Goal: Task Accomplishment & Management: Complete application form

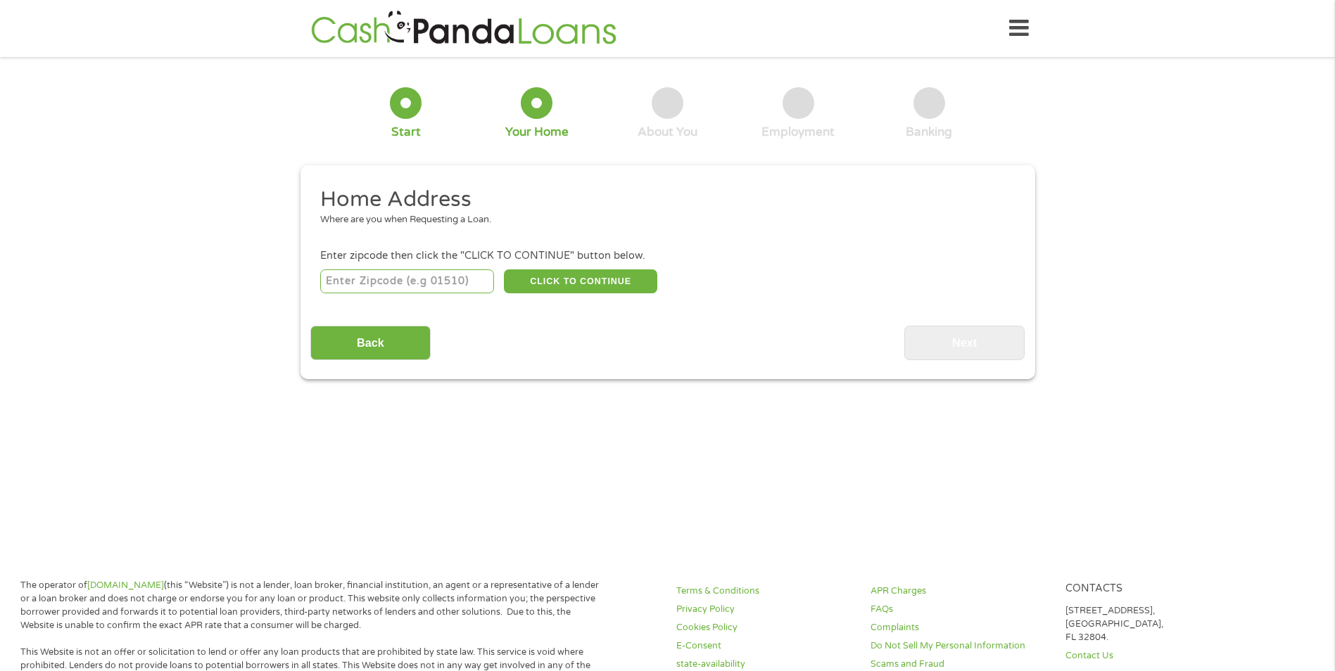
click at [432, 279] on input "number" at bounding box center [407, 281] width 174 height 24
type input "47150"
click at [561, 278] on button "CLICK TO CONTINUE" at bounding box center [580, 281] width 153 height 24
type input "47150"
type input "[GEOGRAPHIC_DATA]"
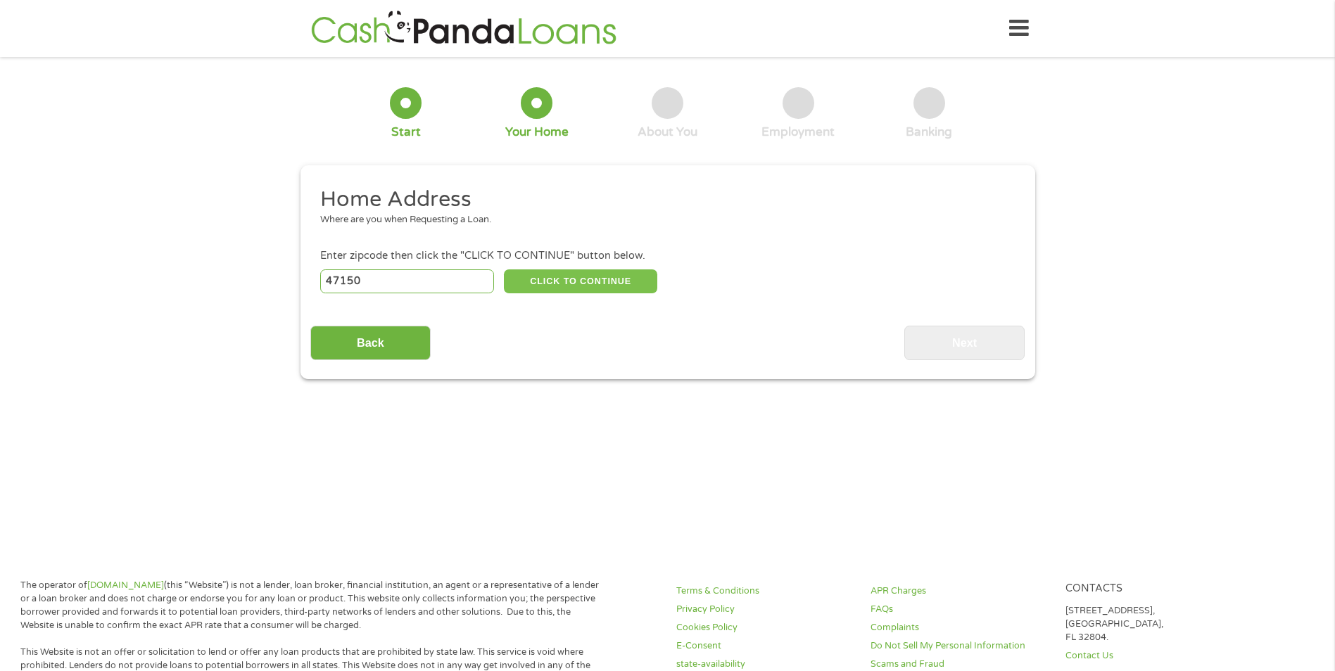
select select "[US_STATE]"
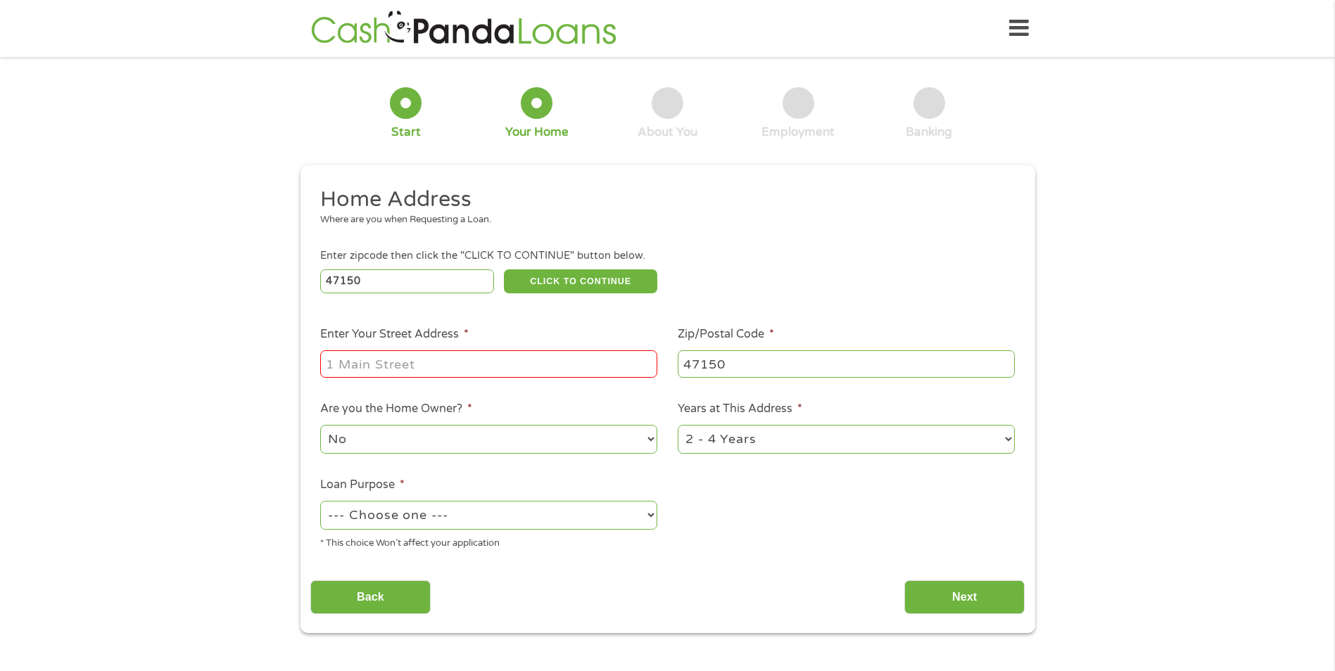
click at [554, 362] on input "Enter Your Street Address *" at bounding box center [488, 363] width 337 height 27
click at [360, 364] on input "[STREET_ADDRESS]" at bounding box center [488, 363] width 337 height 27
type input "[STREET_ADDRESS]"
click at [517, 440] on select "No Yes" at bounding box center [488, 439] width 337 height 29
select select "yes"
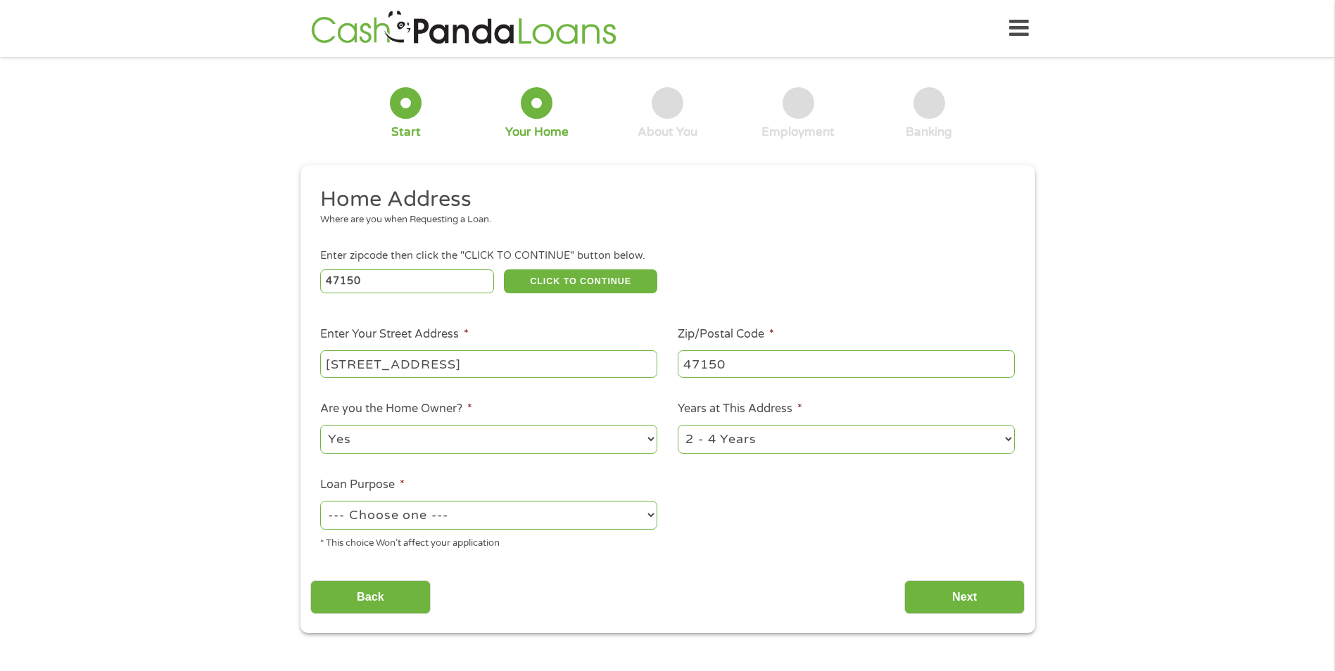
click at [320, 425] on select "No Yes" at bounding box center [488, 439] width 337 height 29
click at [802, 443] on select "1 Year or less 1 - 2 Years 2 - 4 Years Over 4 Years" at bounding box center [846, 439] width 337 height 29
select select "60months"
click at [678, 425] on select "1 Year or less 1 - 2 Years 2 - 4 Years Over 4 Years" at bounding box center [846, 439] width 337 height 29
click at [566, 519] on select "--- Choose one --- Pay Bills Debt Consolidation Home Improvement Major Purchase…" at bounding box center [488, 515] width 337 height 29
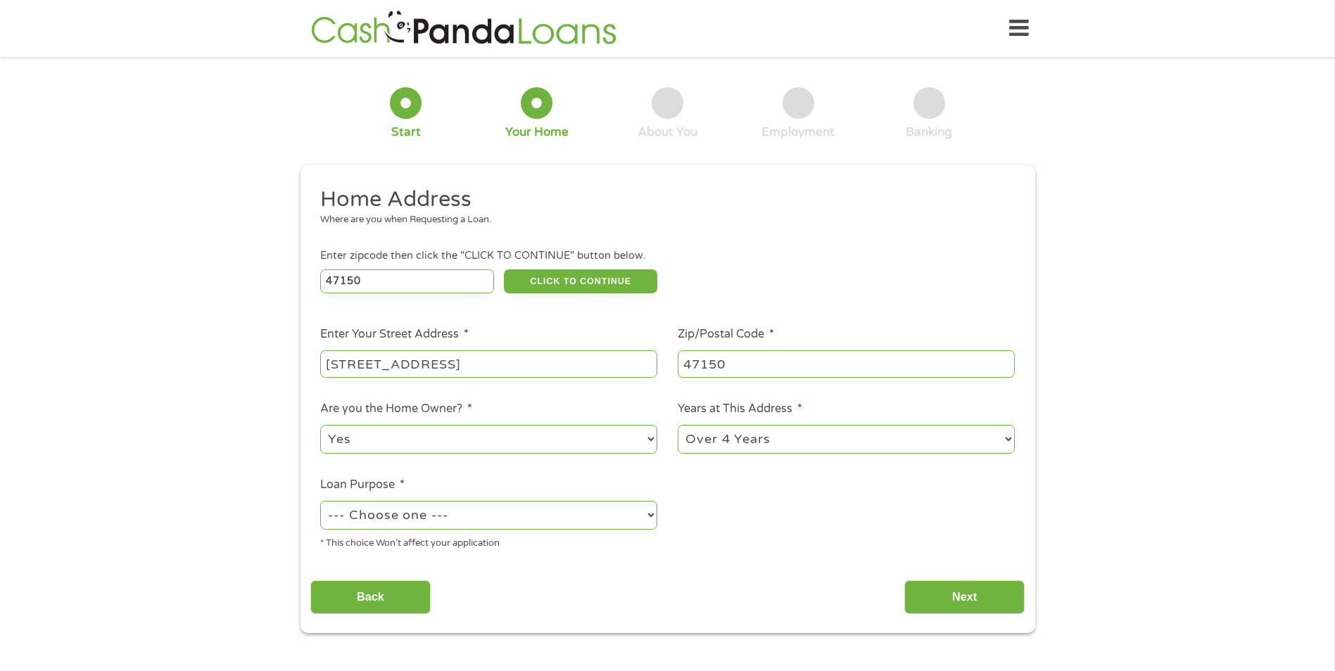
select select "other"
click at [320, 501] on select "--- Choose one --- Pay Bills Debt Consolidation Home Improvement Major Purchase…" at bounding box center [488, 515] width 337 height 29
click at [945, 593] on input "Next" at bounding box center [964, 598] width 120 height 34
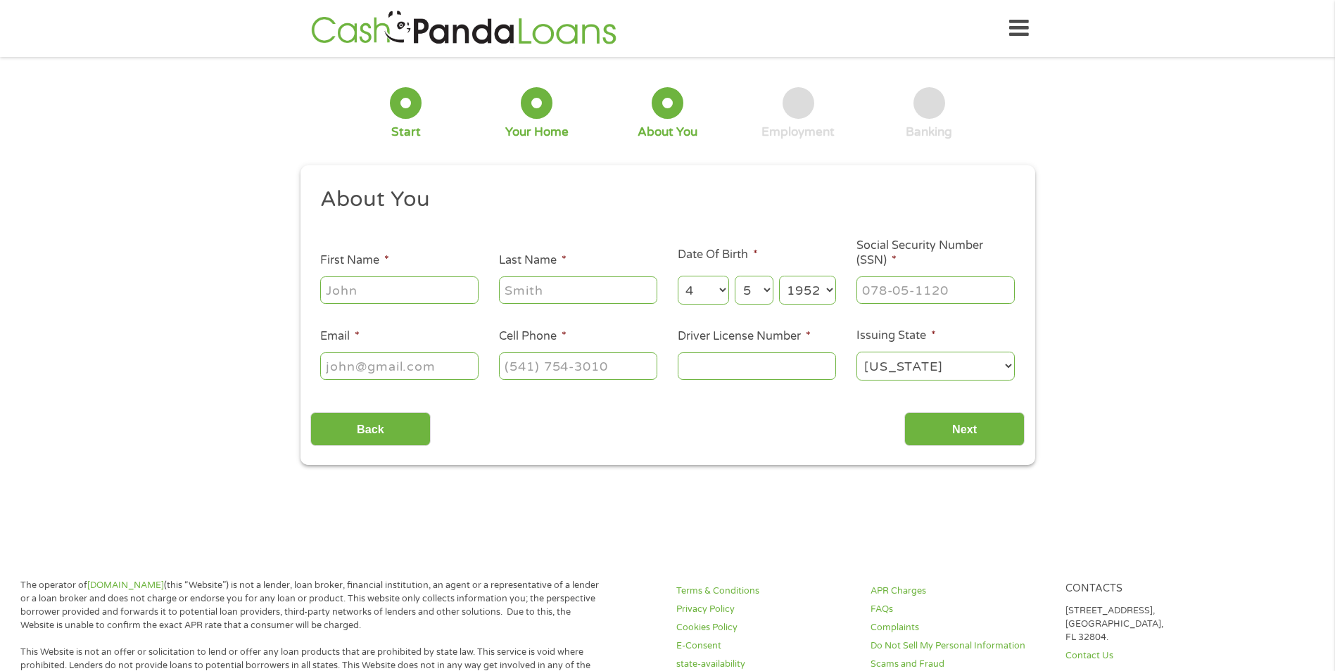
click at [435, 291] on input "First Name *" at bounding box center [399, 290] width 158 height 27
type input "[PERSON_NAME]"
type input "[EMAIL_ADDRESS][DOMAIN_NAME]"
type input "[PHONE_NUMBER]"
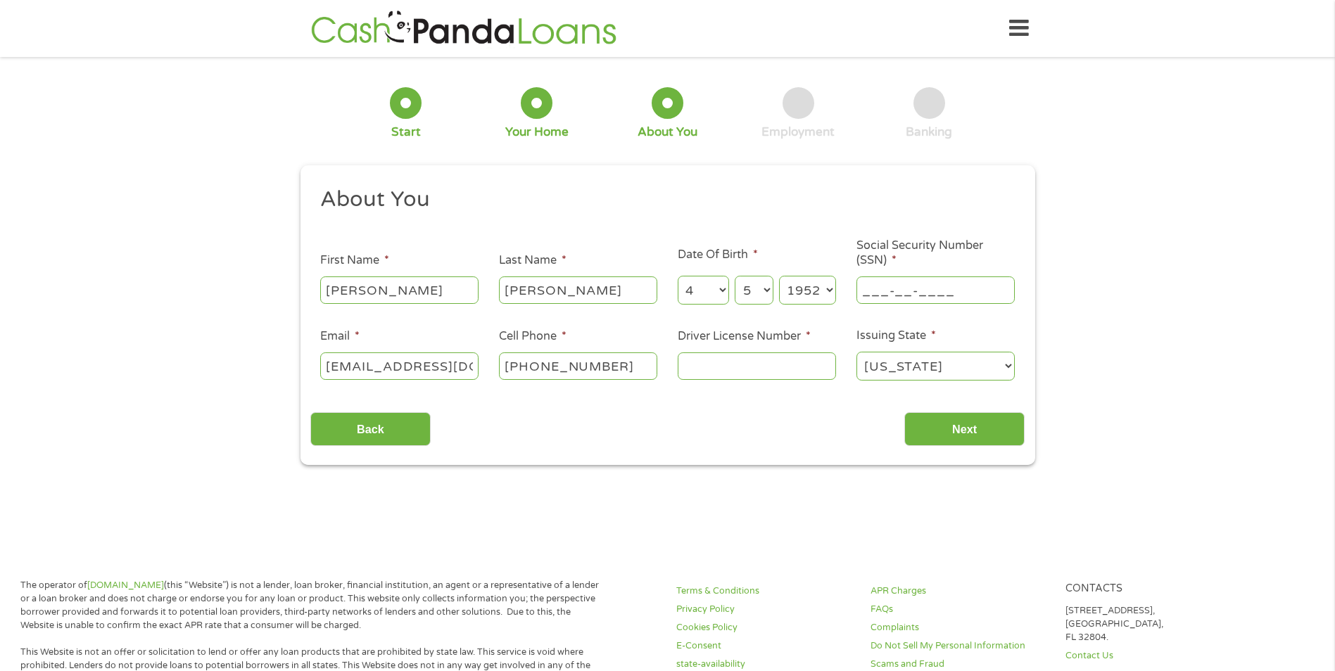
click at [900, 288] on input "___-__-____" at bounding box center [935, 290] width 158 height 27
type input "306-56-1717"
click at [724, 359] on input "Driver License Number *" at bounding box center [757, 366] width 158 height 27
type input "8933792819"
click at [948, 424] on input "Next" at bounding box center [964, 429] width 120 height 34
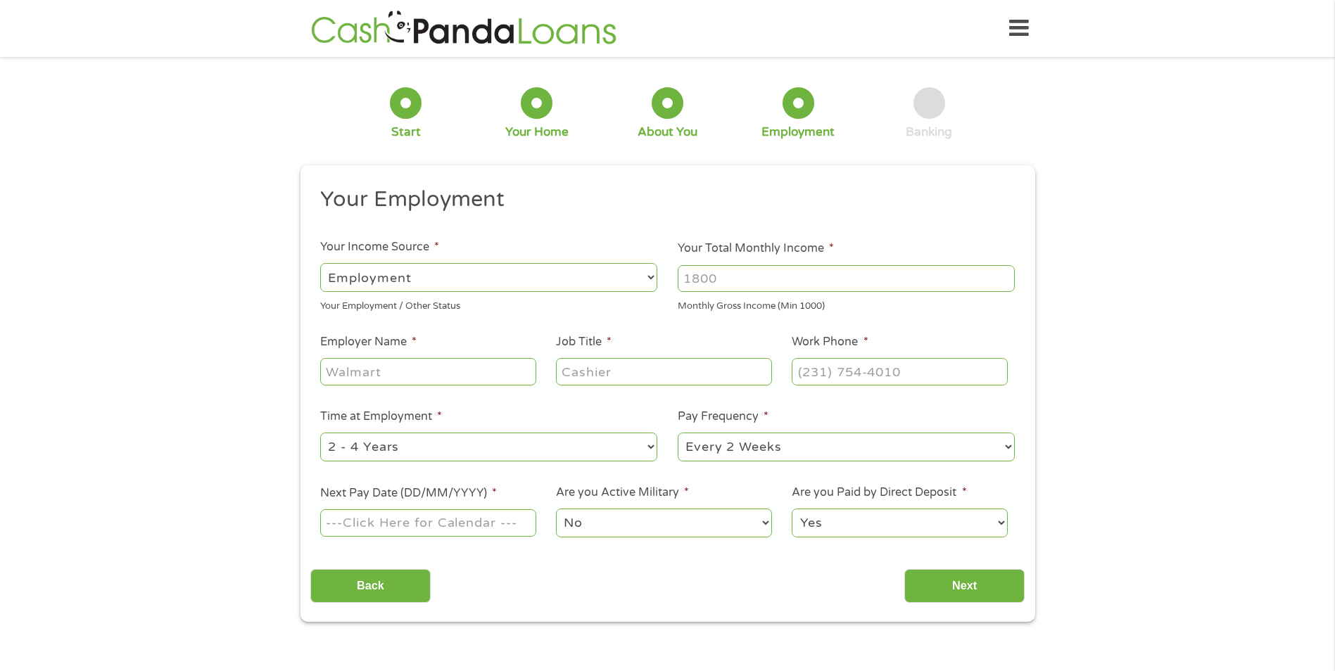
click at [608, 274] on select "--- Choose one --- Employment [DEMOGRAPHIC_DATA] Benefits" at bounding box center [488, 277] width 337 height 29
select select "benefits"
click at [320, 263] on select "--- Choose one --- Employment [DEMOGRAPHIC_DATA] Benefits" at bounding box center [488, 277] width 337 height 29
type input "Other"
type input "[PHONE_NUMBER]"
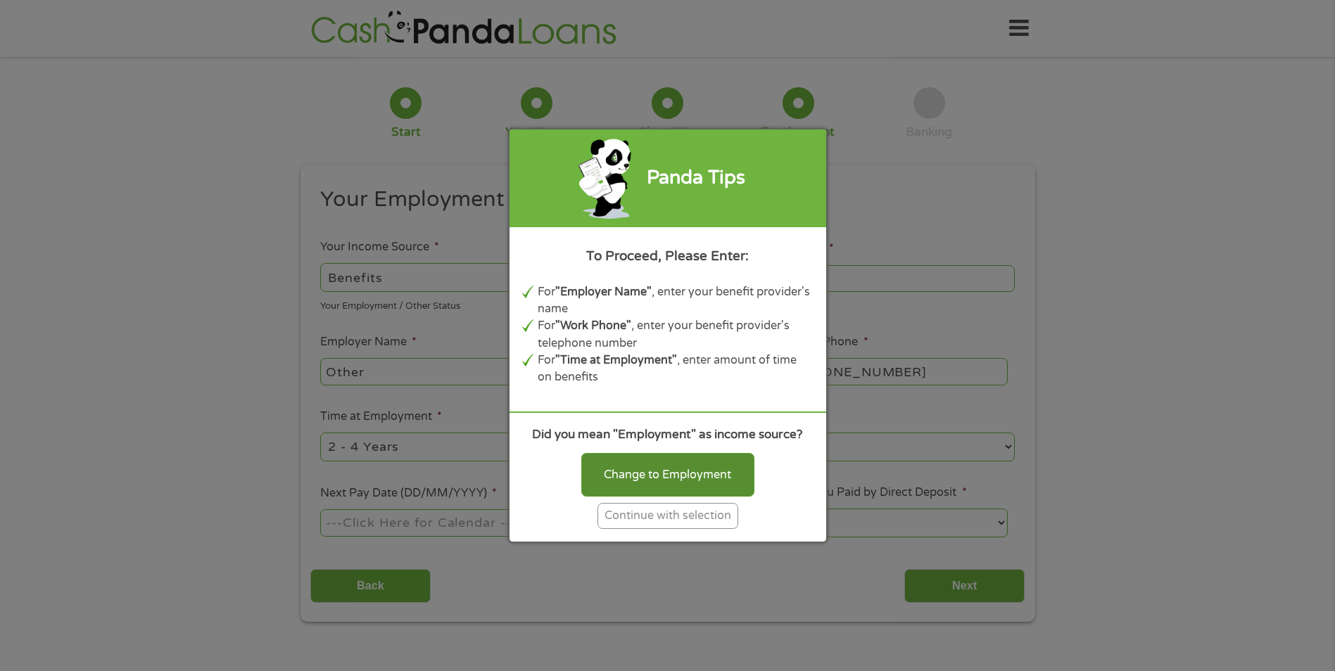
click at [672, 476] on div "Change to Employment" at bounding box center [667, 475] width 173 height 44
select select "fullTime"
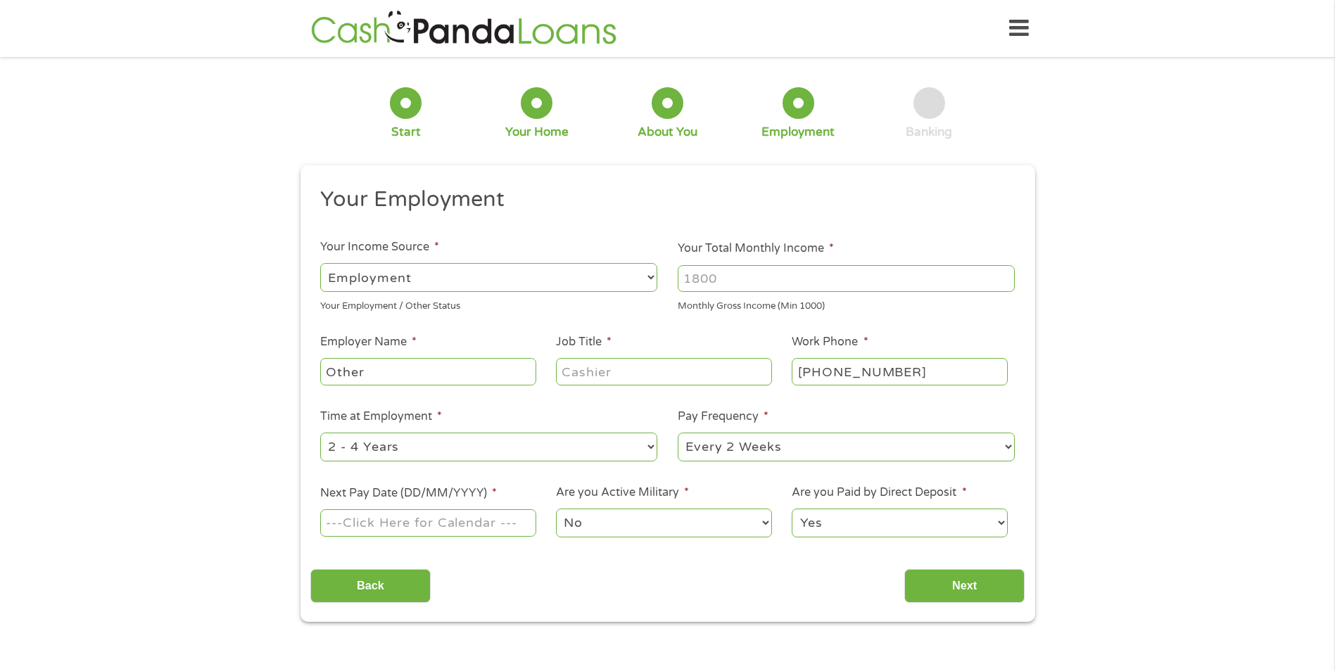
click at [763, 282] on input "Your Total Monthly Income *" at bounding box center [846, 278] width 337 height 27
type input "2200"
click at [474, 373] on input "Other" at bounding box center [427, 371] width 215 height 27
type input "O"
type input "Retired"
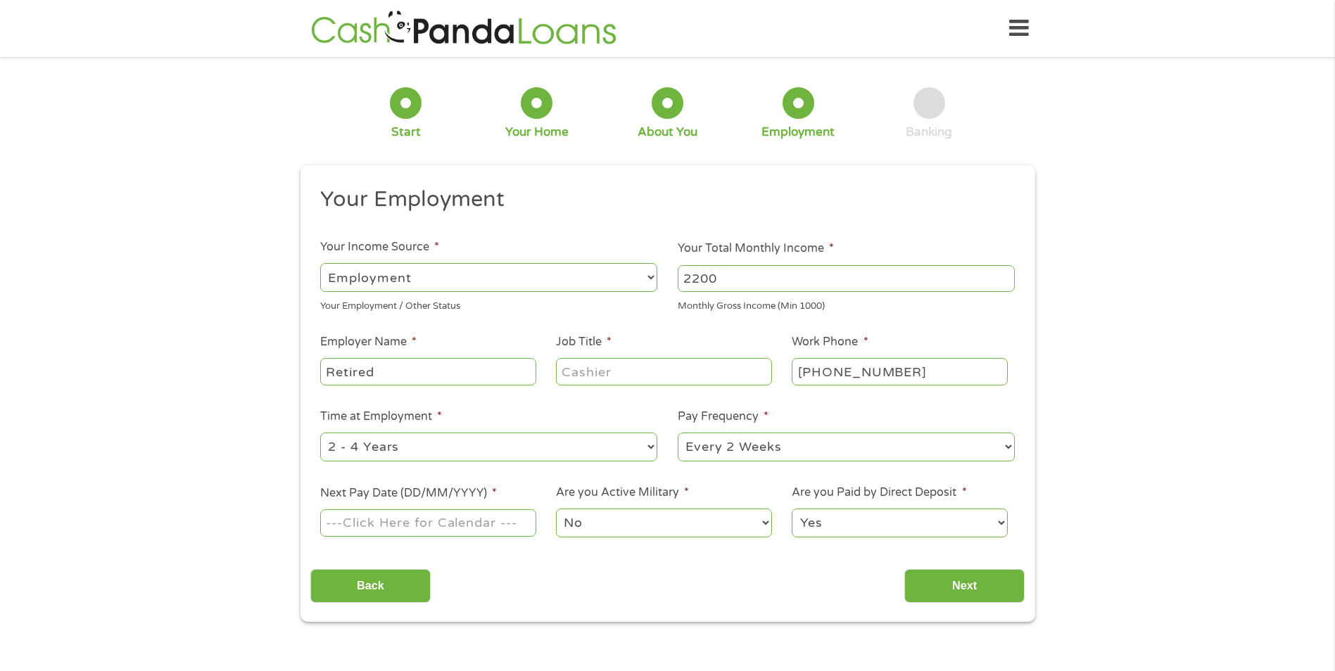
click at [611, 372] on input "Job Title *" at bounding box center [663, 371] width 215 height 27
type input "none"
click at [455, 444] on select "--- Choose one --- 1 Year or less 1 - 2 Years 2 - 4 Years Over 4 Years" at bounding box center [488, 447] width 337 height 29
select select "60months"
click at [320, 433] on select "--- Choose one --- 1 Year or less 1 - 2 Years 2 - 4 Years Over 4 Years" at bounding box center [488, 447] width 337 height 29
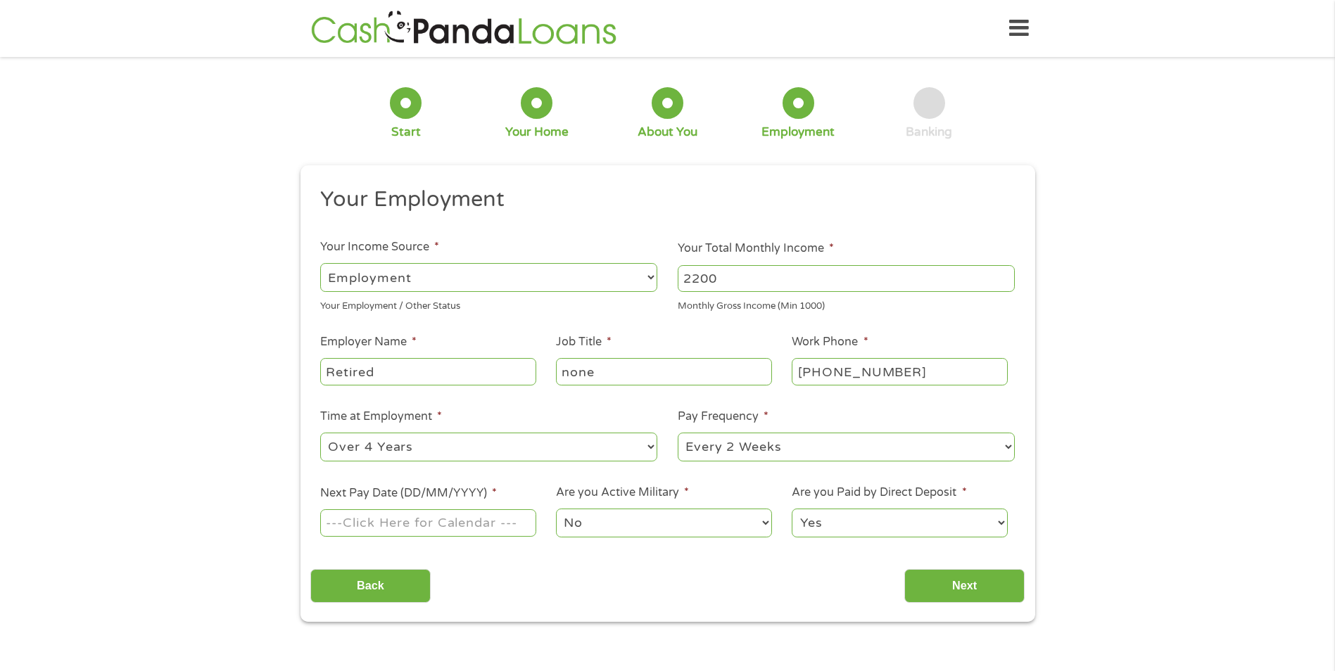
click at [790, 450] on select "--- Choose one --- Every 2 Weeks Every Week Monthly Semi-Monthly" at bounding box center [846, 447] width 337 height 29
select select "monthly"
click at [678, 433] on select "--- Choose one --- Every 2 Weeks Every Week Monthly Semi-Monthly" at bounding box center [846, 447] width 337 height 29
click at [453, 524] on input "Next Pay Date (DD/MM/YYYY) *" at bounding box center [427, 522] width 215 height 27
type input "[DATE]"
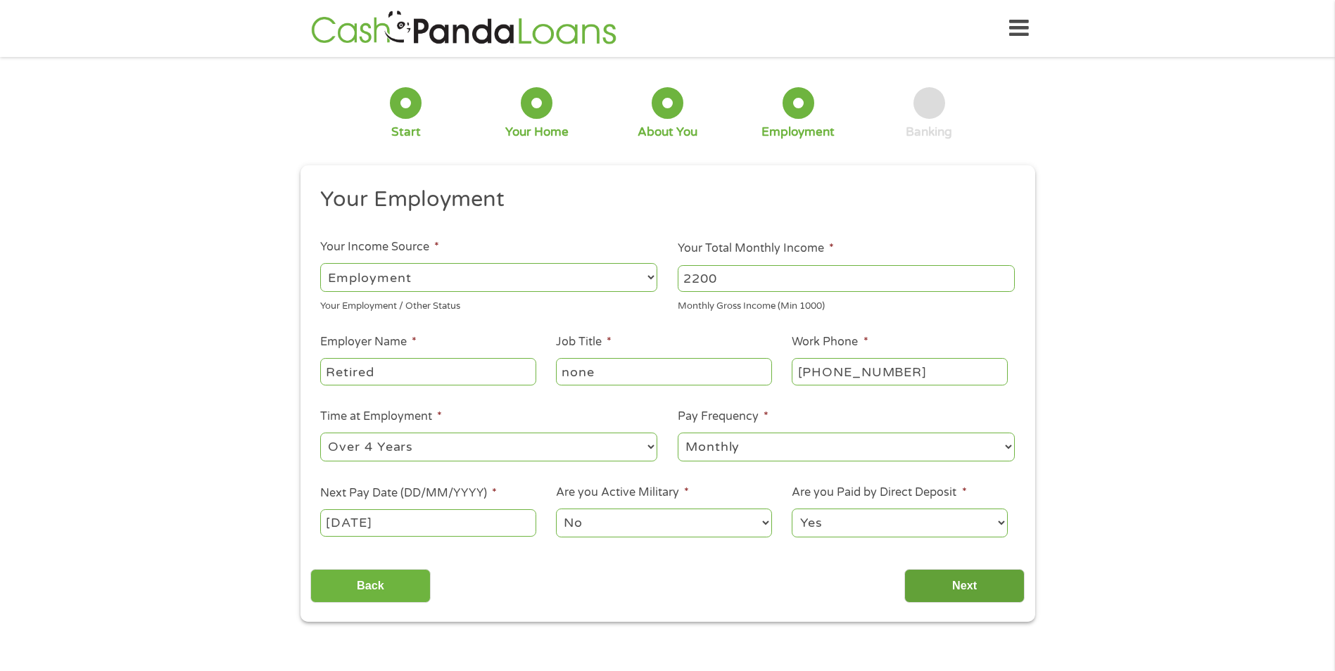
click at [960, 584] on input "Next" at bounding box center [964, 586] width 120 height 34
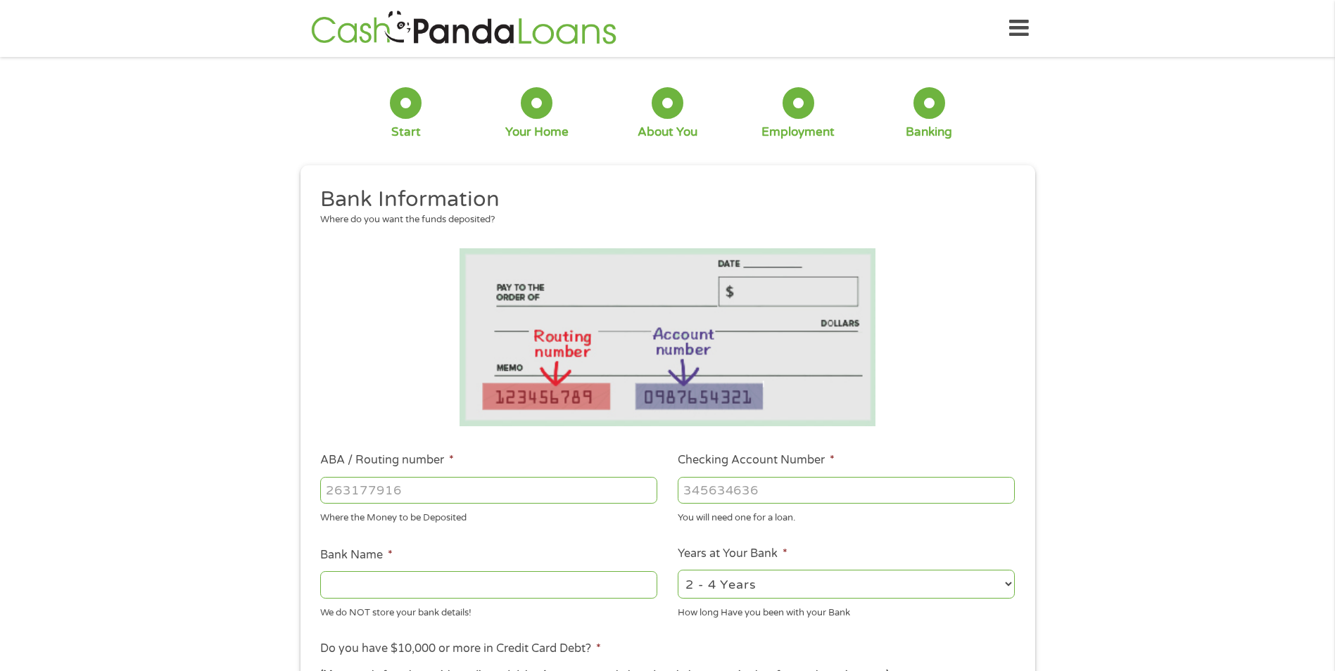
click at [447, 483] on input "ABA / Routing number *" at bounding box center [488, 490] width 337 height 27
type input "042200910"
type input "FIRST FINANCIAL BANK NA"
type input "042200910"
click at [717, 493] on input "Checking Account Number *" at bounding box center [846, 490] width 337 height 27
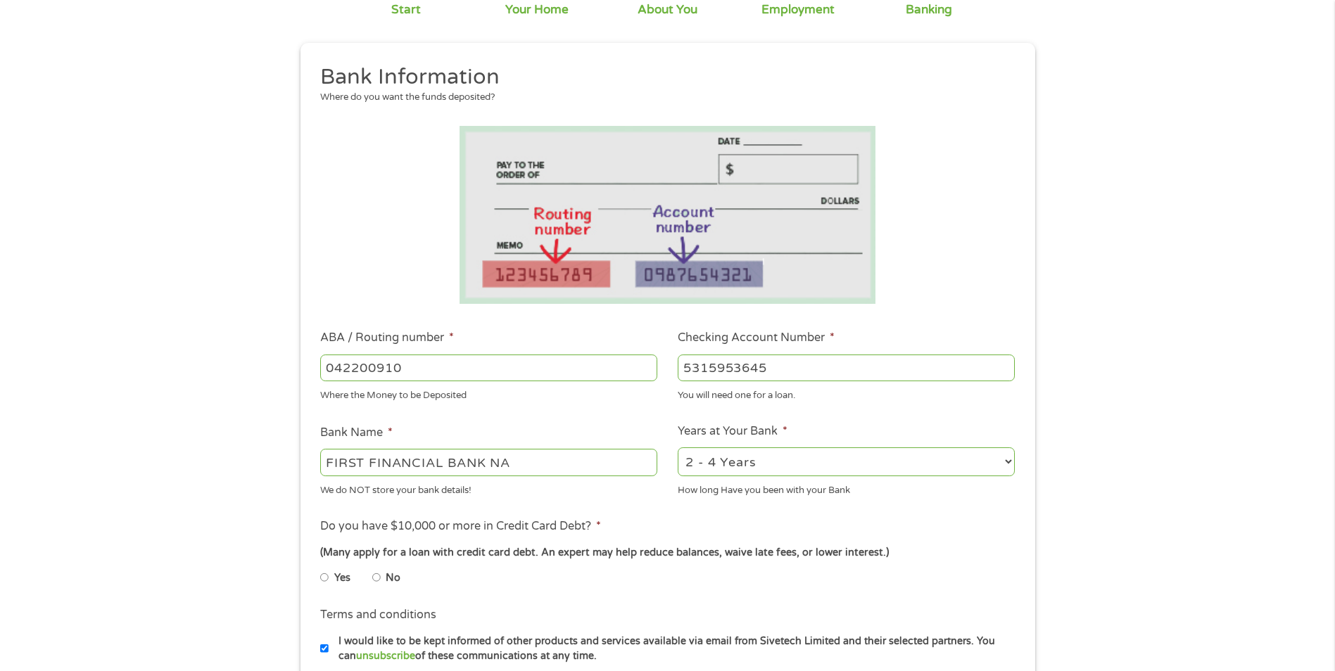
scroll to position [141, 0]
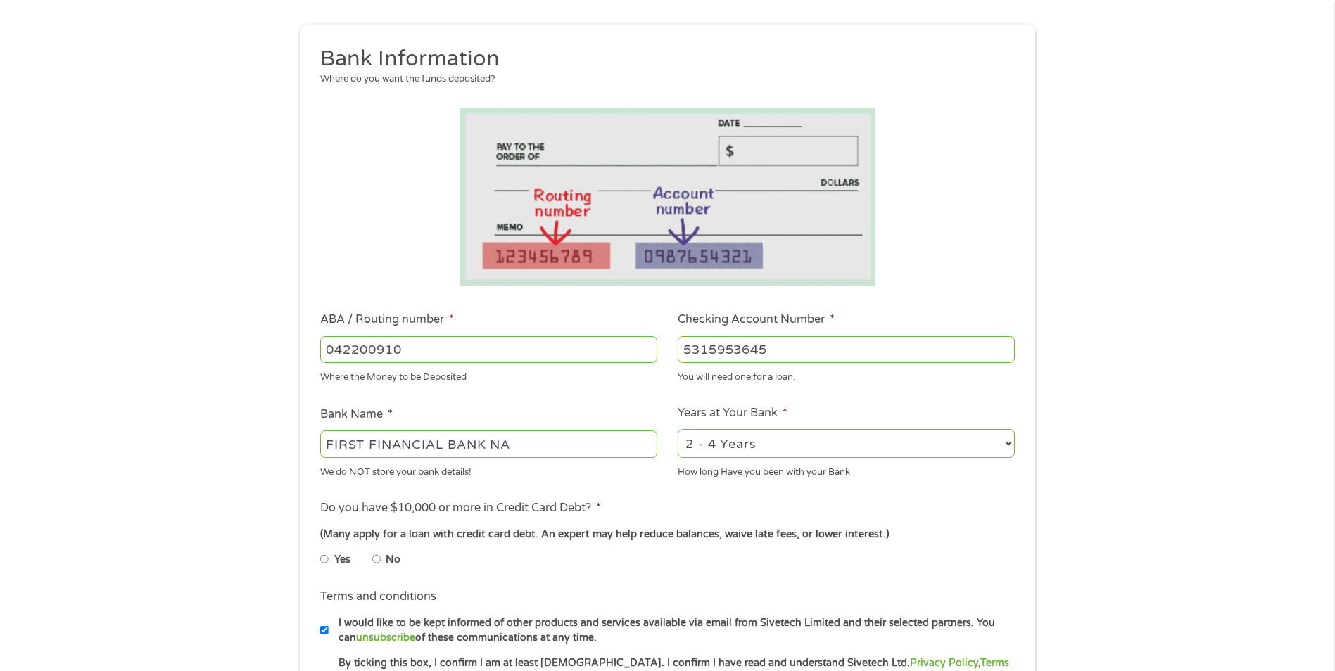
type input "5315953645"
click at [375, 561] on input "No" at bounding box center [376, 559] width 8 height 23
radio input "true"
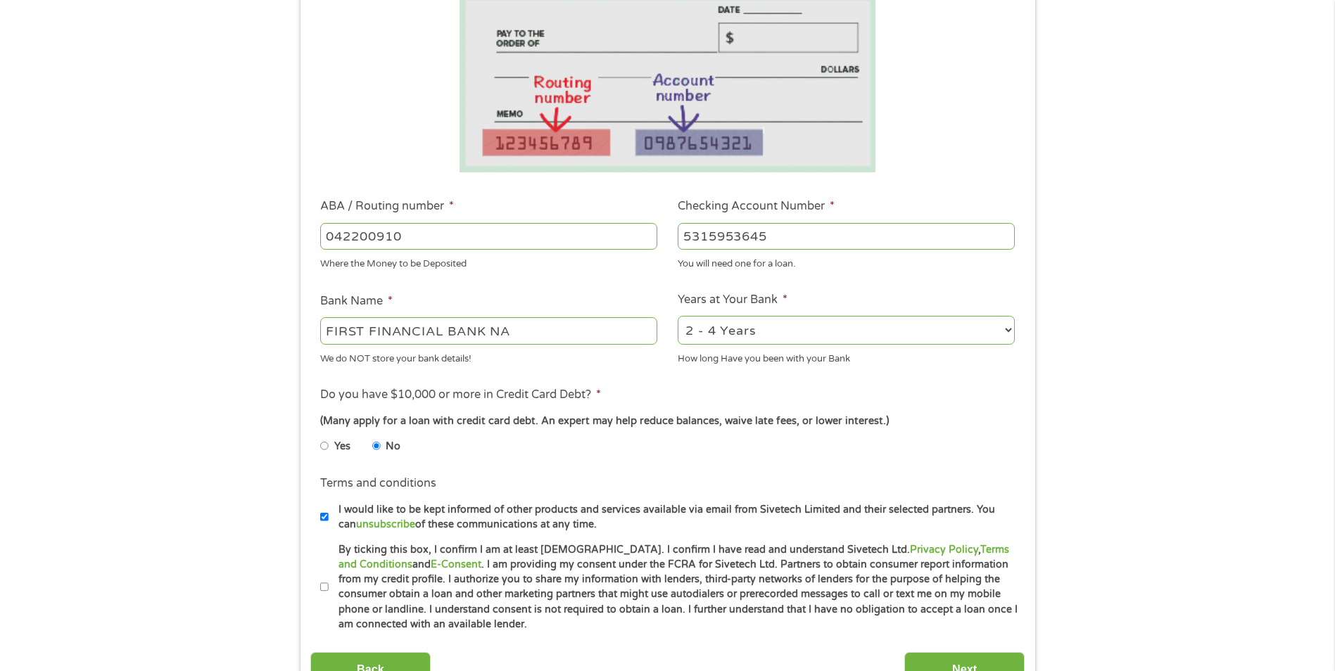
scroll to position [281, 0]
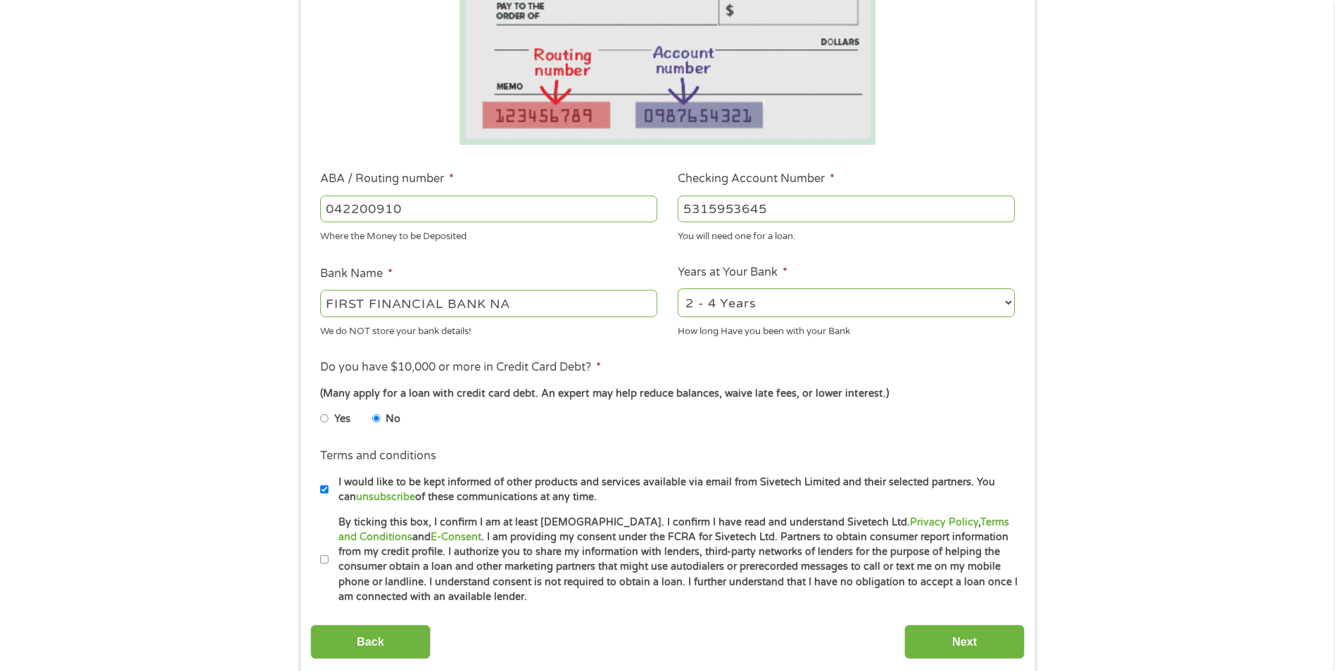
click at [325, 558] on input "By ticking this box, I confirm I am at least [DEMOGRAPHIC_DATA]. I confirm I ha…" at bounding box center [324, 560] width 8 height 23
checkbox input "true"
click at [941, 639] on input "Next" at bounding box center [964, 642] width 120 height 34
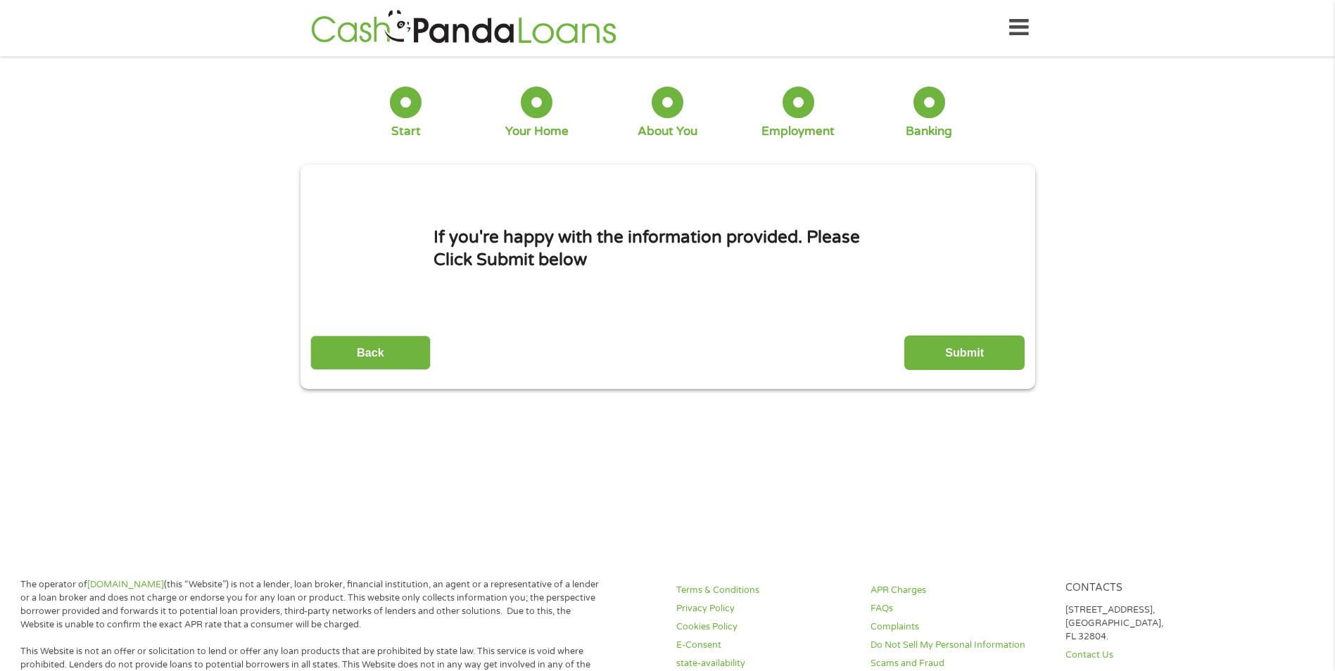
scroll to position [0, 0]
click at [961, 348] on input "Submit" at bounding box center [964, 353] width 120 height 34
